Goal: Task Accomplishment & Management: Use online tool/utility

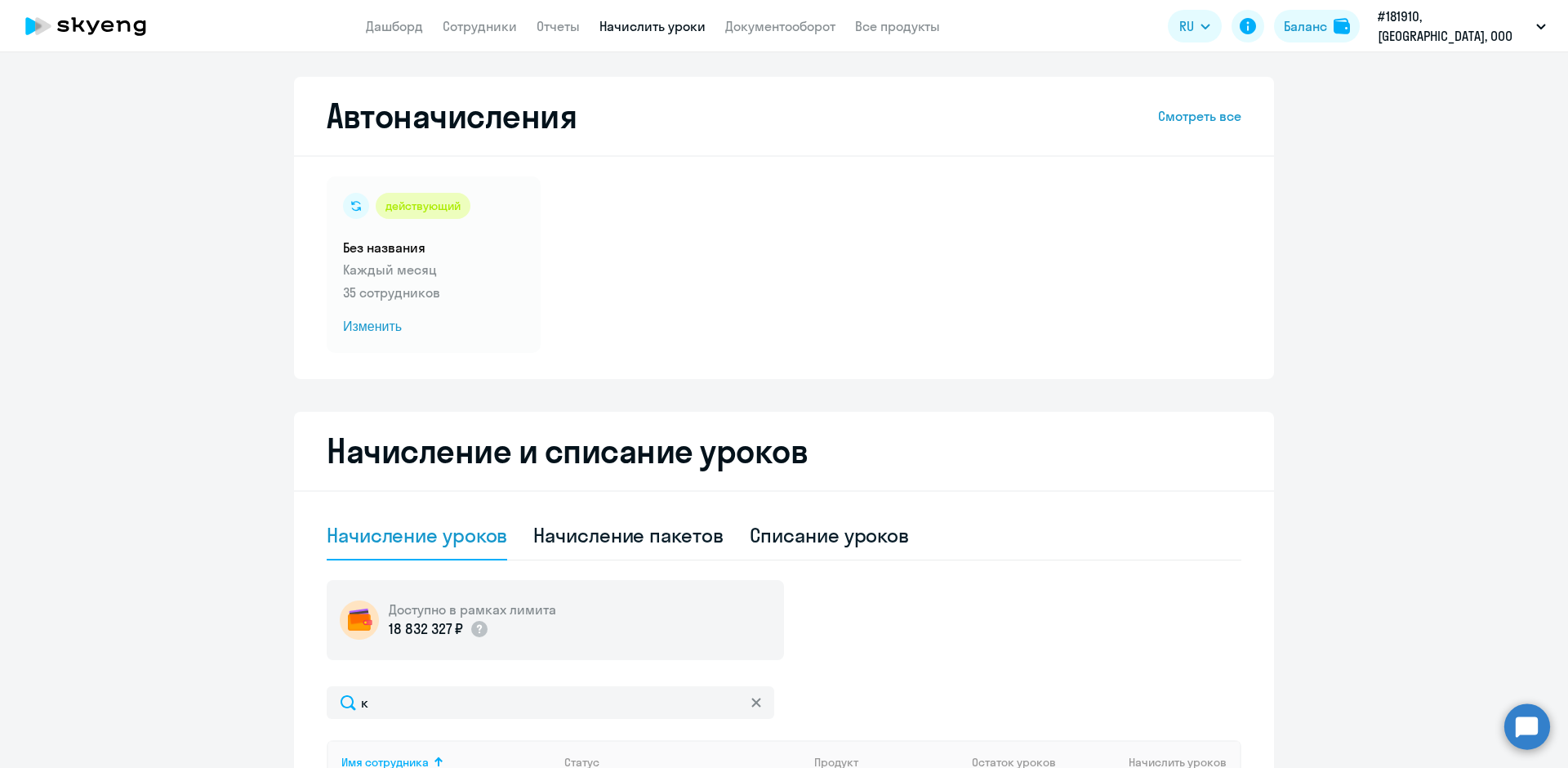
select select "10"
type input "к"
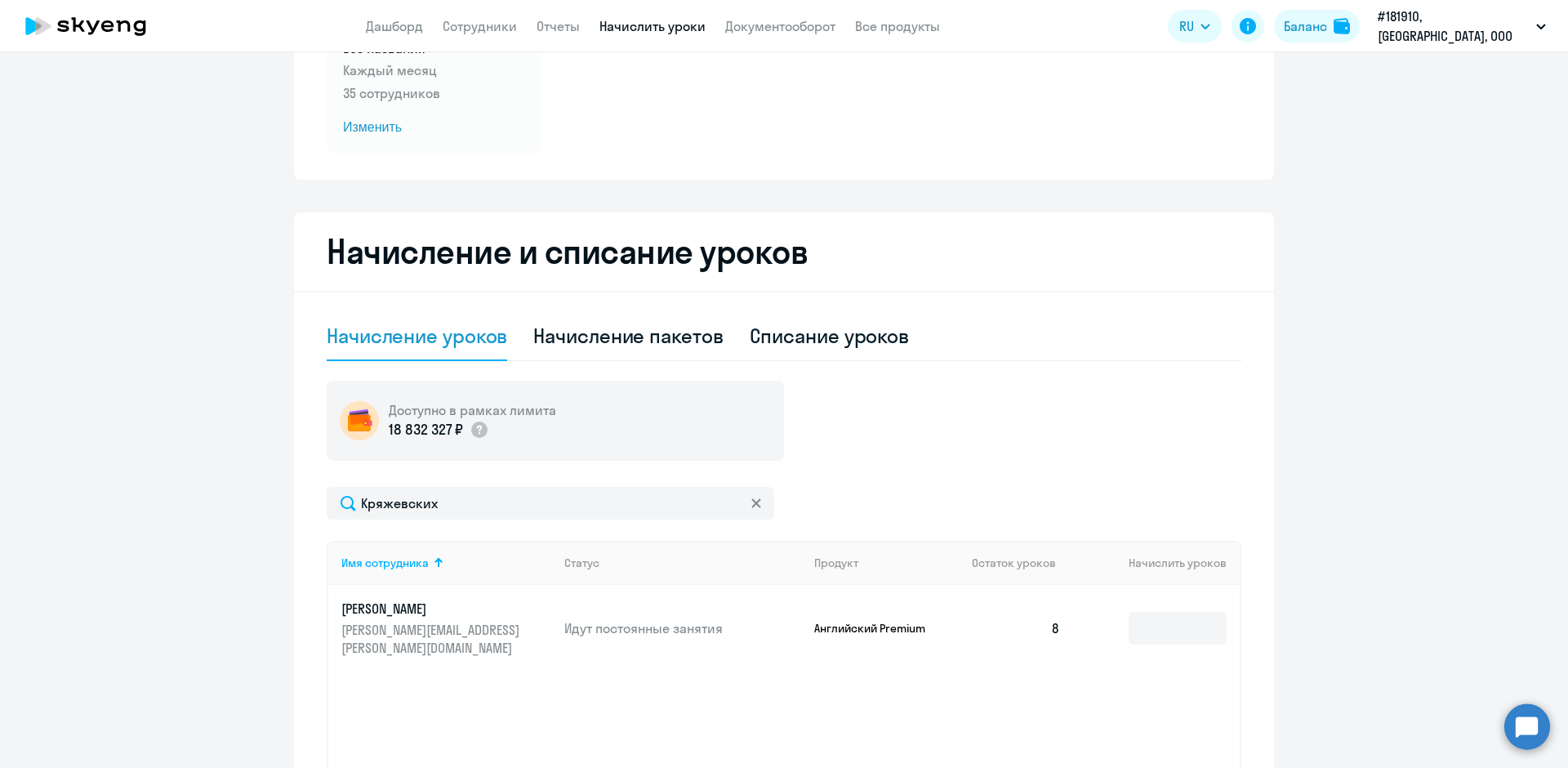
scroll to position [355, 0]
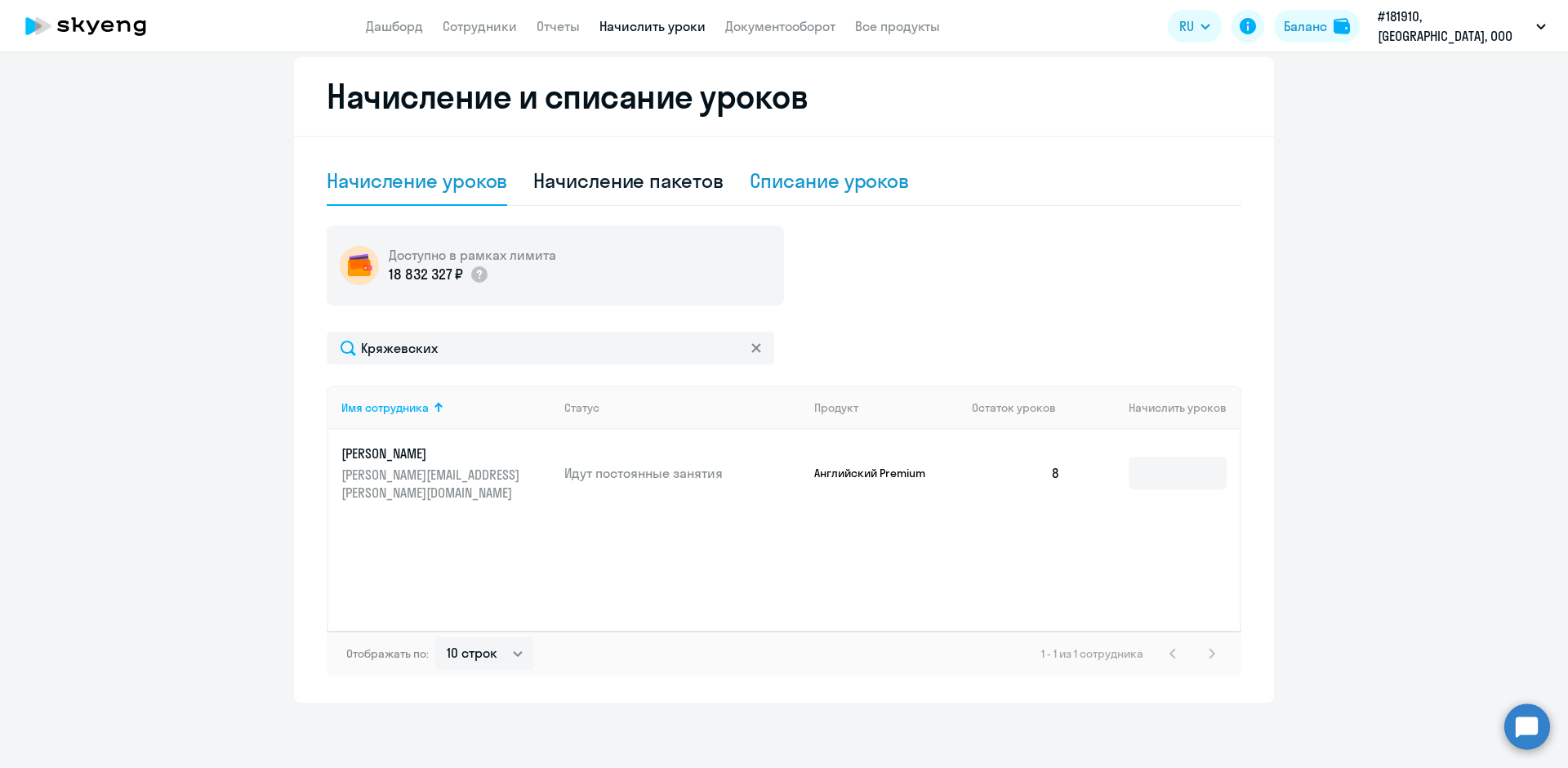
type input "Кряжевских"
click at [762, 182] on div "Списание уроков" at bounding box center [829, 180] width 160 height 26
select select "10"
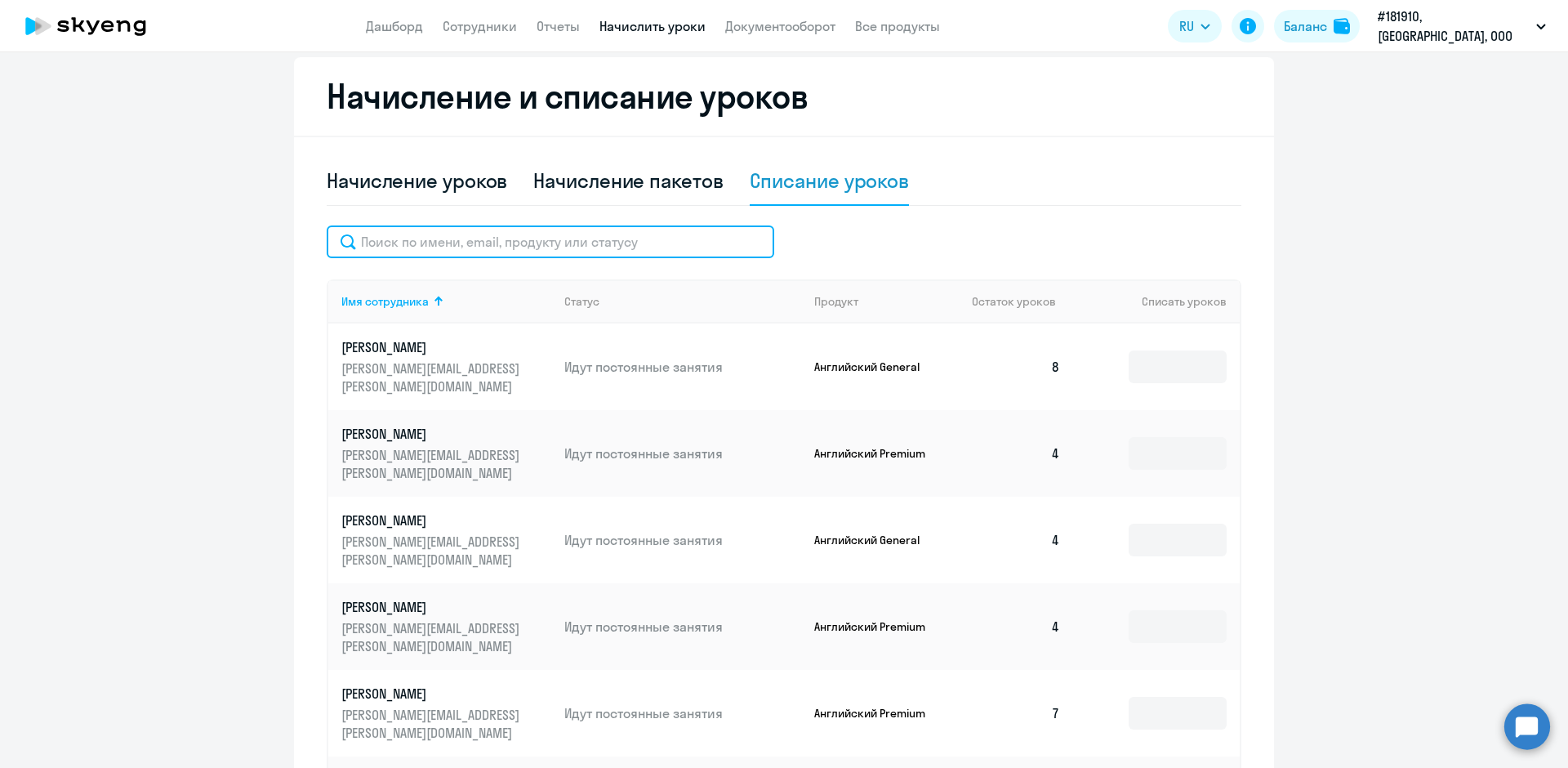
click at [387, 231] on input "text" at bounding box center [550, 242] width 447 height 33
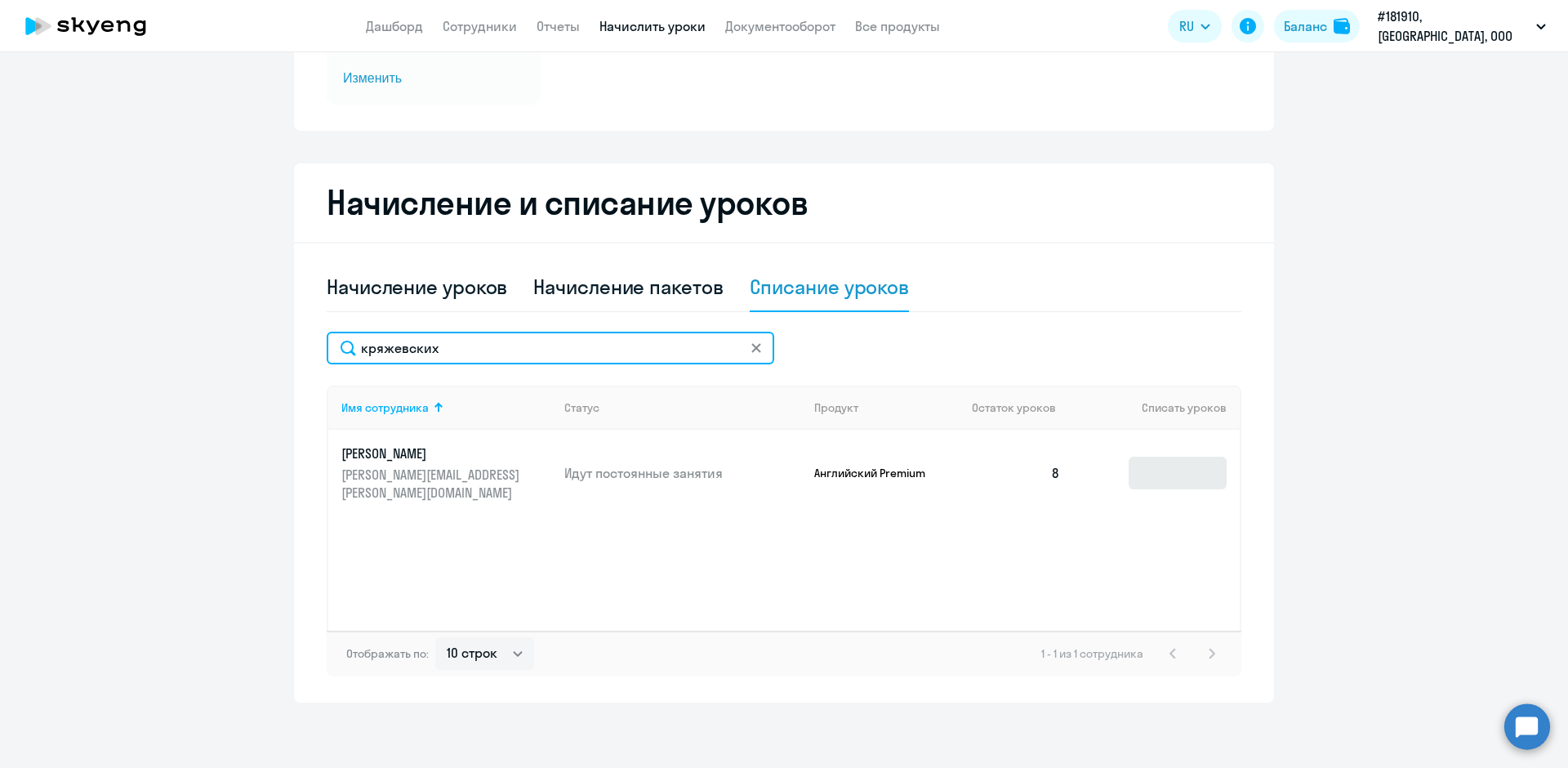
type input "кряжевских"
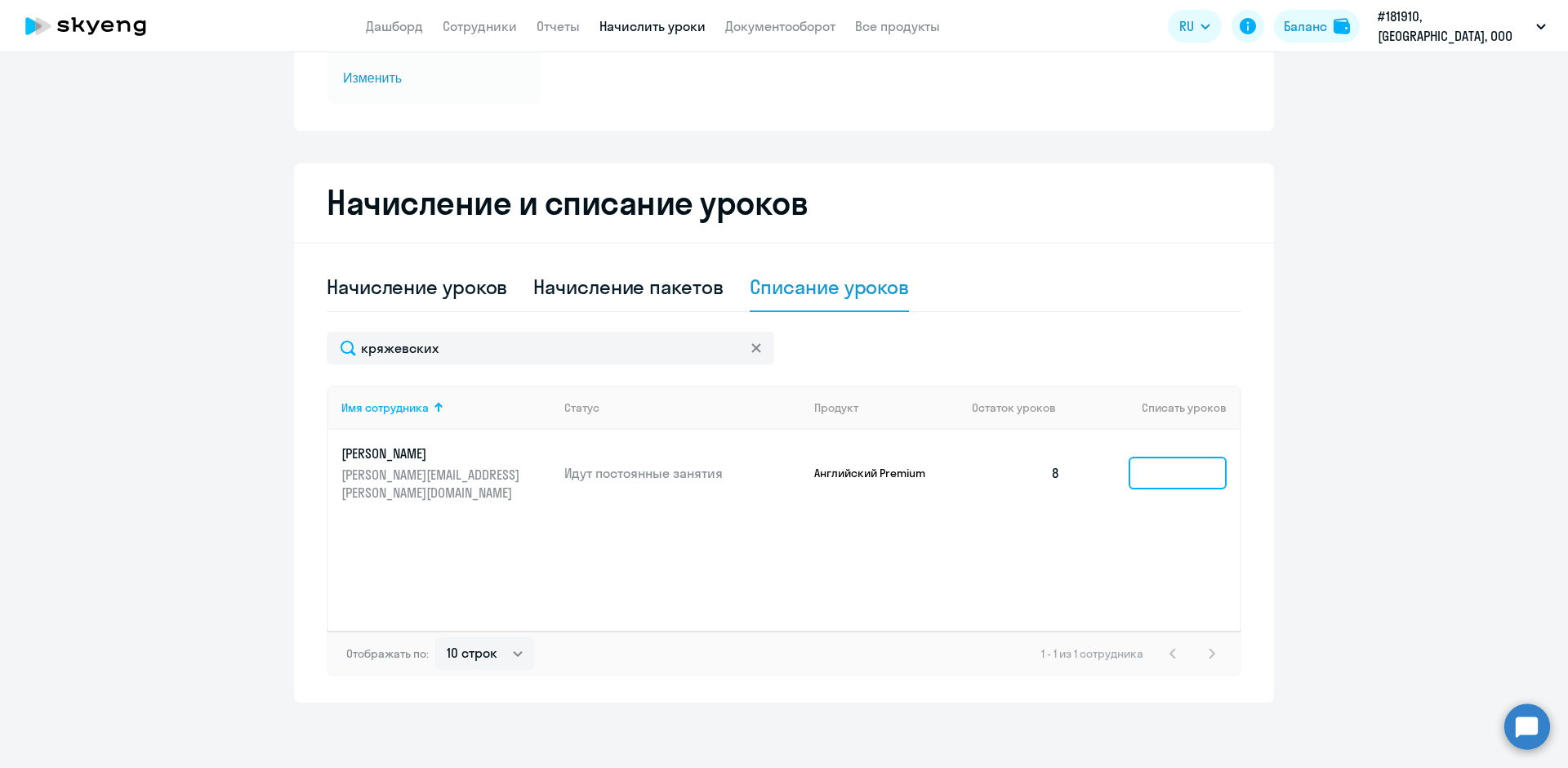
click at [1131, 457] on input at bounding box center [1177, 473] width 98 height 33
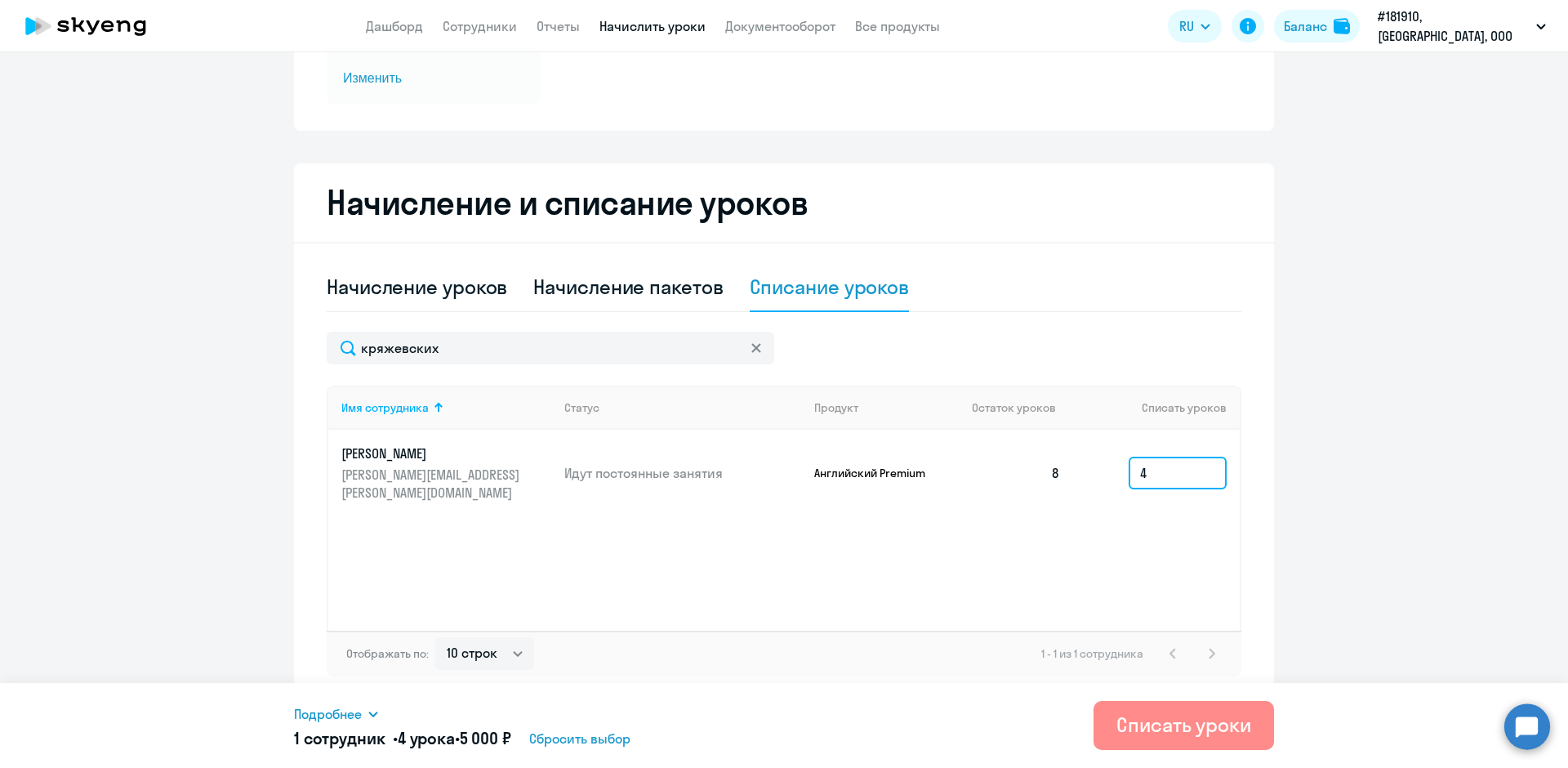
type input "4"
click at [1143, 730] on div "Списать уроки" at bounding box center [1183, 724] width 135 height 26
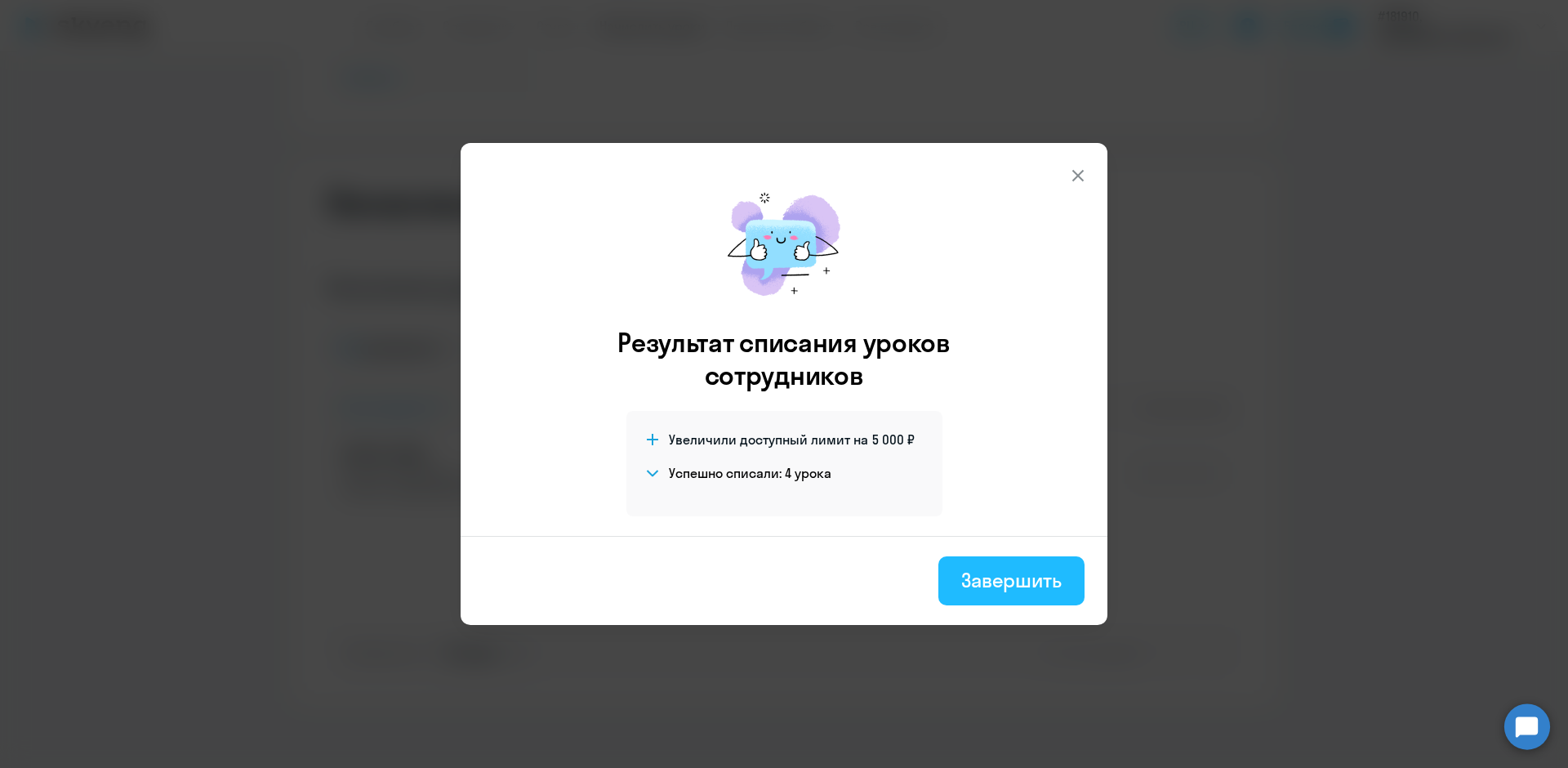
click at [1020, 570] on div "Завершить" at bounding box center [1011, 579] width 100 height 26
